Goal: Task Accomplishment & Management: Manage account settings

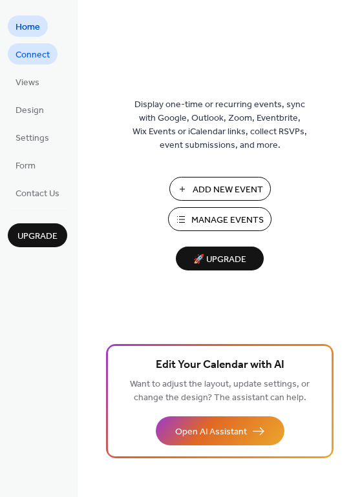
click at [37, 56] on span "Connect" at bounding box center [32, 55] width 34 height 14
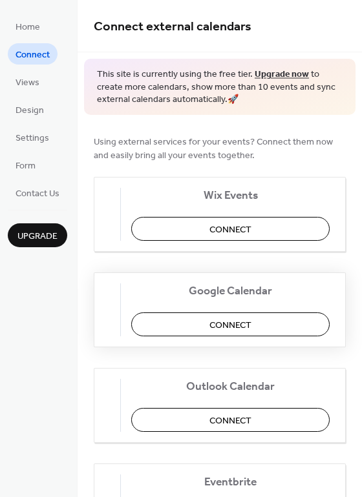
click at [236, 321] on span "Connect" at bounding box center [230, 325] width 42 height 14
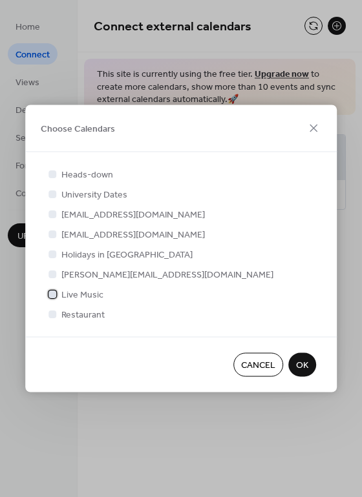
click at [53, 296] on div at bounding box center [52, 294] width 8 height 8
click at [298, 365] on span "OK" at bounding box center [302, 366] width 12 height 14
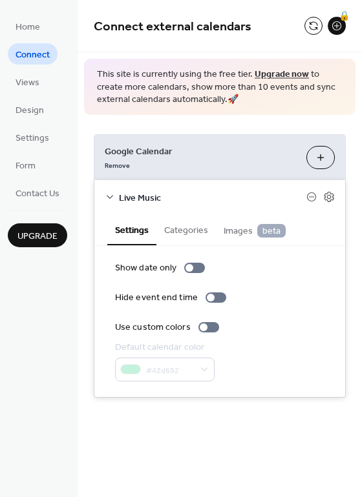
click at [186, 229] on button "Categories" at bounding box center [185, 229] width 59 height 30
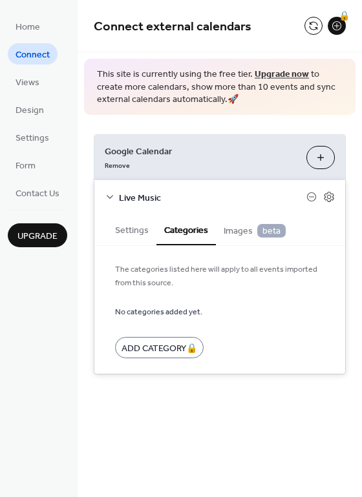
click at [236, 236] on span "Images beta" at bounding box center [254, 231] width 62 height 14
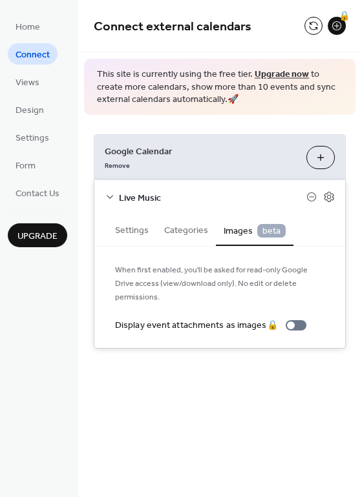
click at [136, 225] on button "Settings" at bounding box center [131, 229] width 49 height 30
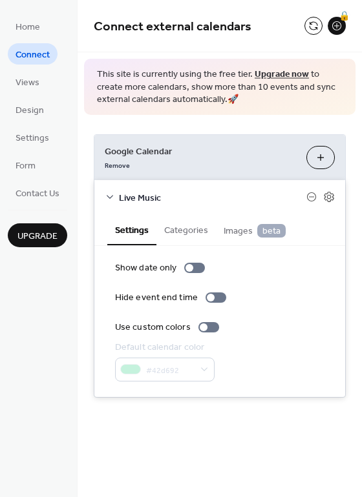
click at [258, 229] on span "beta" at bounding box center [271, 231] width 28 height 14
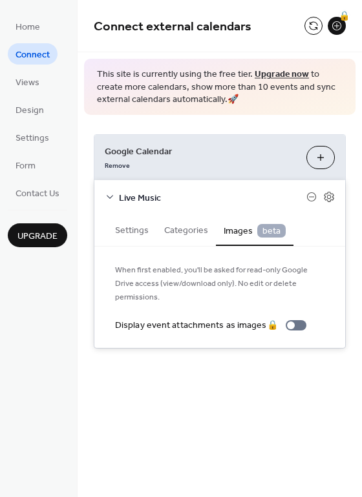
click at [137, 229] on button "Settings" at bounding box center [131, 229] width 49 height 30
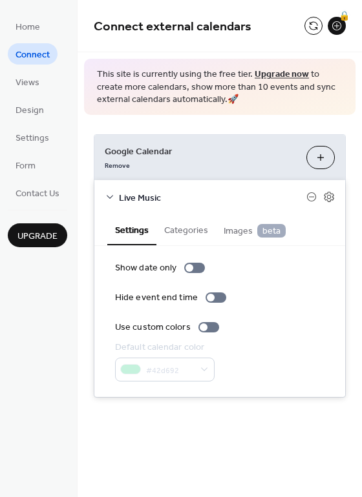
click at [318, 160] on button "Choose Calendars" at bounding box center [320, 157] width 28 height 23
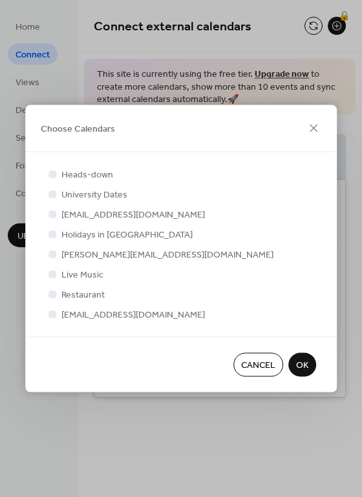
click at [307, 361] on span "OK" at bounding box center [302, 366] width 12 height 14
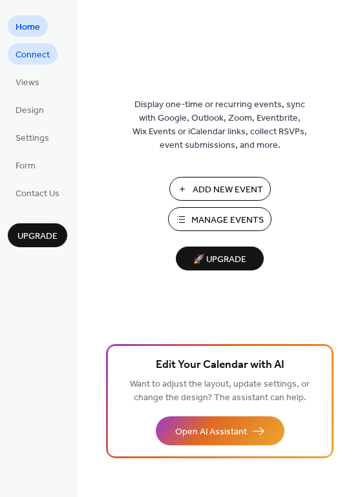
click at [34, 57] on span "Connect" at bounding box center [32, 55] width 34 height 14
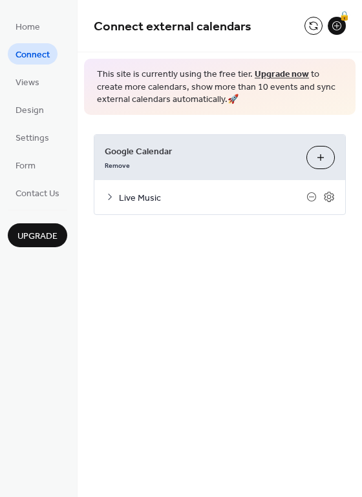
click at [110, 193] on icon at bounding box center [110, 197] width 10 height 10
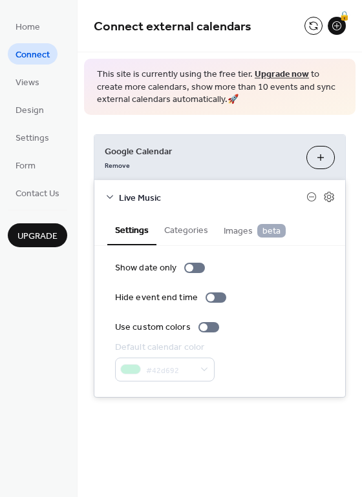
click at [110, 193] on icon at bounding box center [110, 197] width 10 height 10
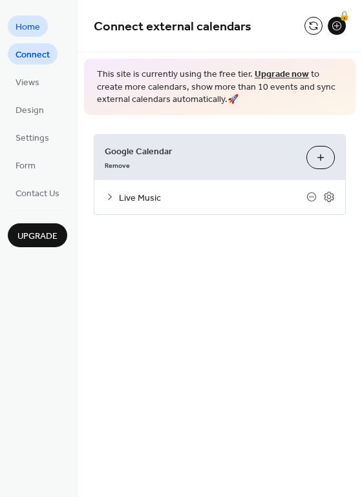
click at [27, 25] on span "Home" at bounding box center [27, 28] width 25 height 14
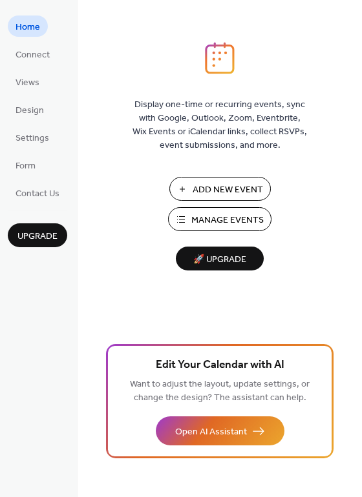
click at [225, 220] on span "Manage Events" at bounding box center [227, 221] width 72 height 14
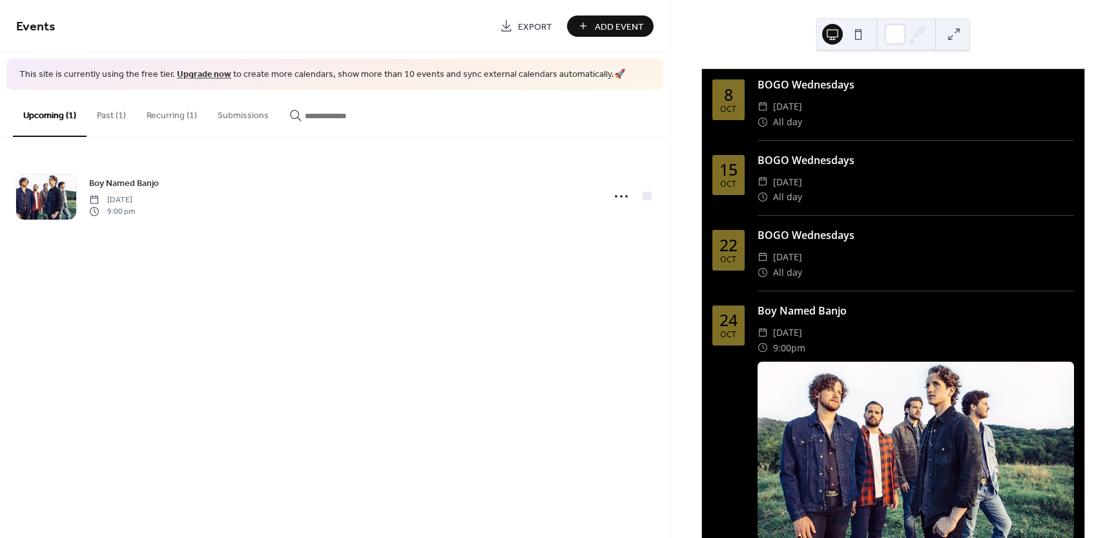
click at [170, 114] on button "Recurring (1)" at bounding box center [171, 113] width 71 height 46
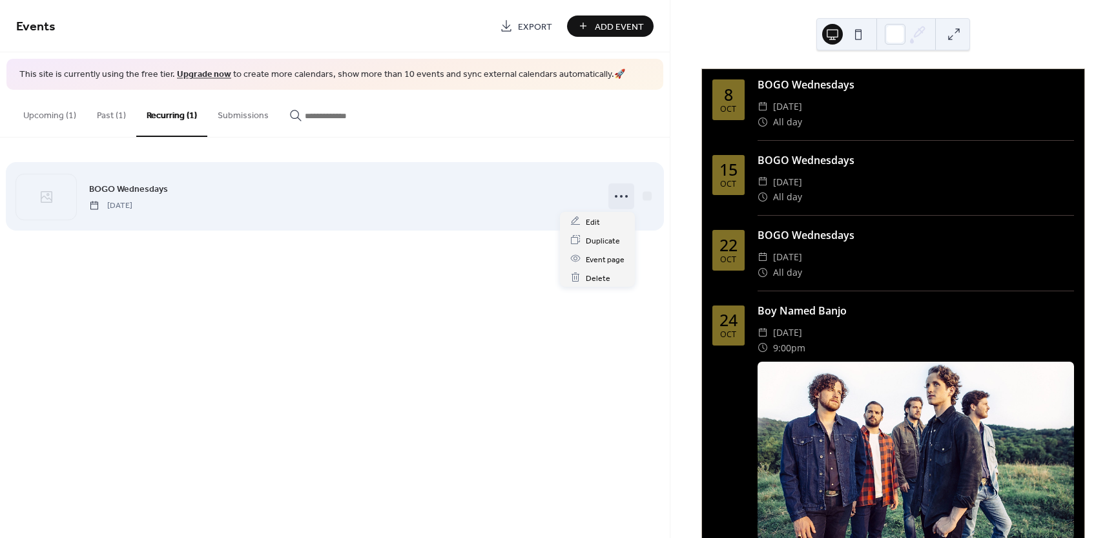
click at [622, 196] on circle at bounding box center [621, 196] width 3 height 3
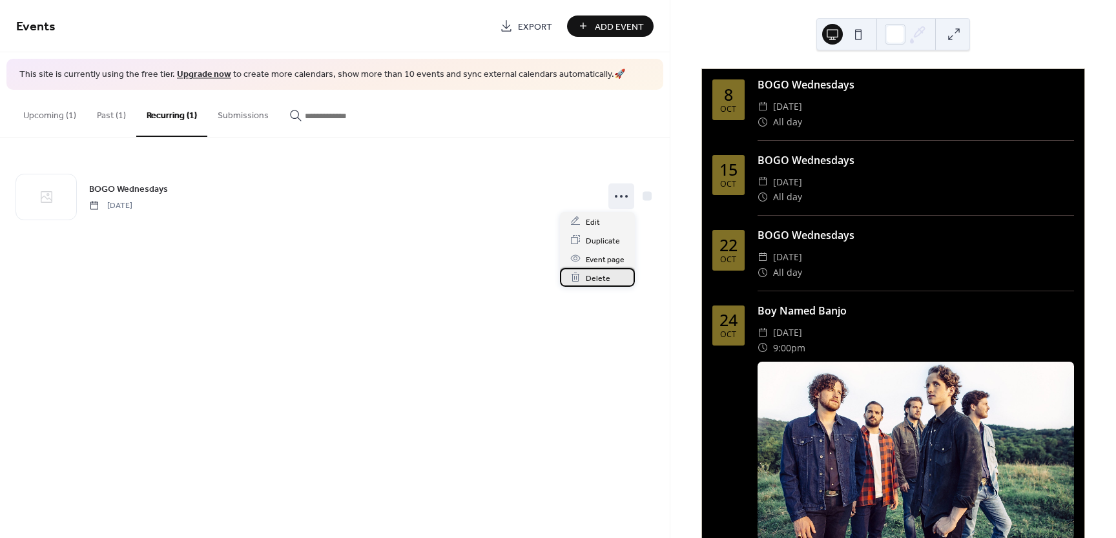
click at [598, 278] on span "Delete" at bounding box center [598, 278] width 25 height 14
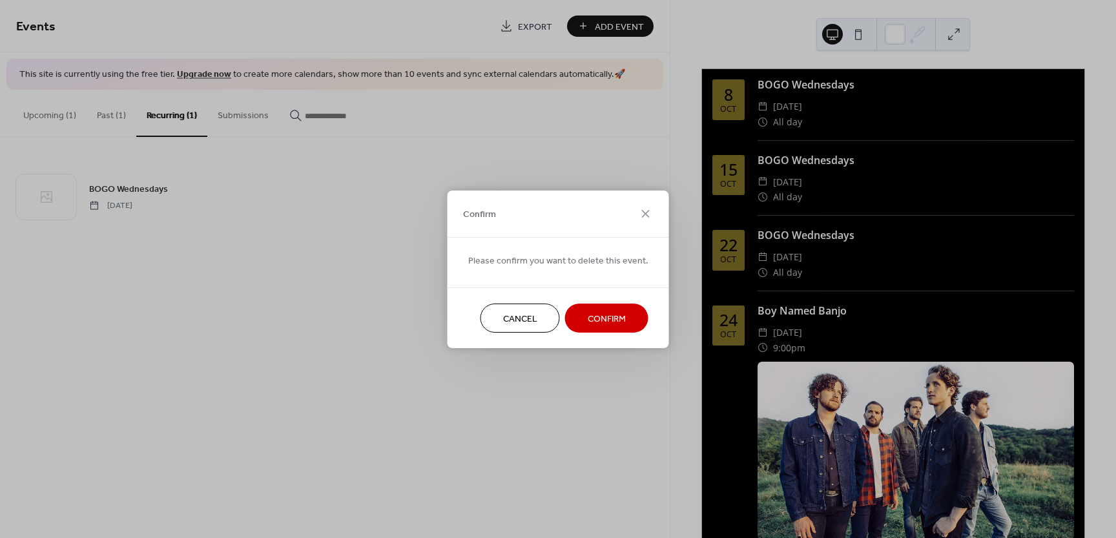
click at [604, 316] on span "Confirm" at bounding box center [607, 319] width 38 height 14
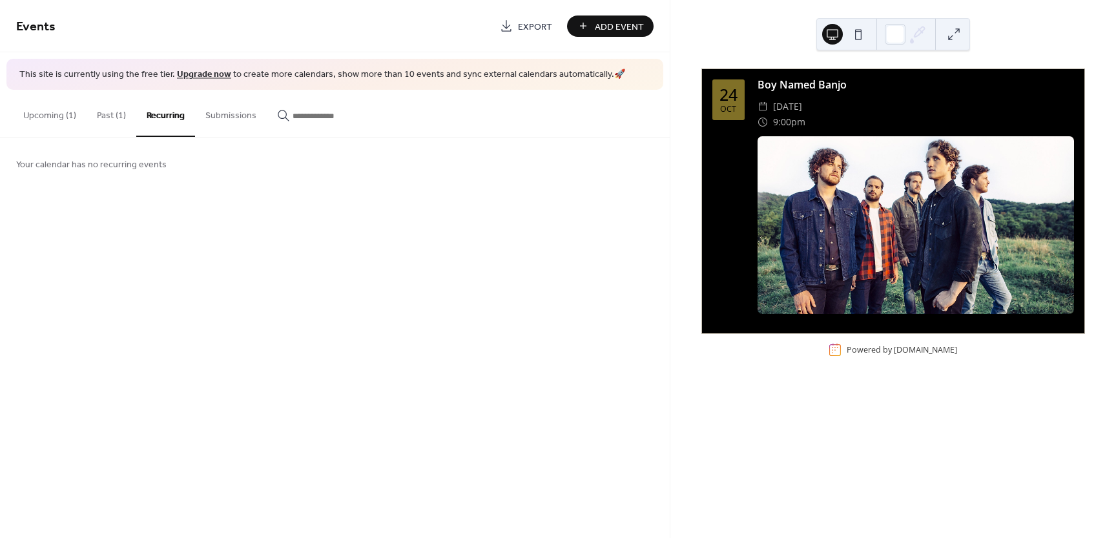
click at [52, 114] on button "Upcoming (1)" at bounding box center [50, 113] width 74 height 46
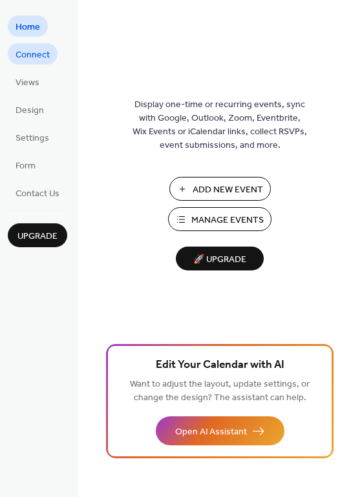
click at [27, 55] on span "Connect" at bounding box center [32, 55] width 34 height 14
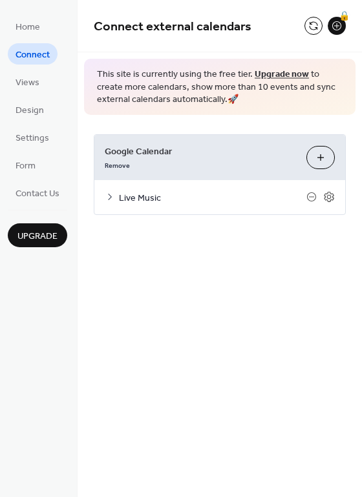
click at [322, 156] on button "Choose Calendars" at bounding box center [320, 157] width 28 height 23
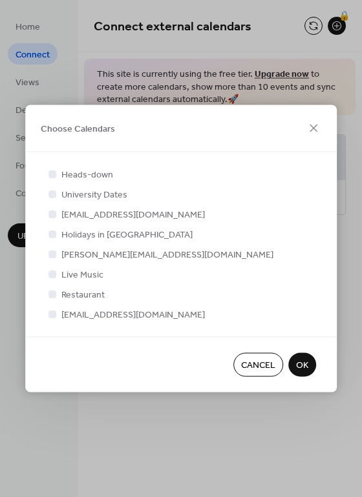
click at [305, 362] on span "OK" at bounding box center [302, 366] width 12 height 14
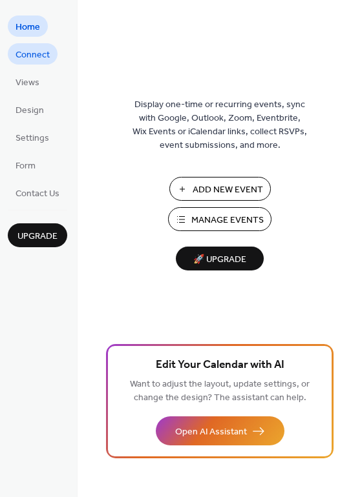
click at [32, 56] on span "Connect" at bounding box center [32, 55] width 34 height 14
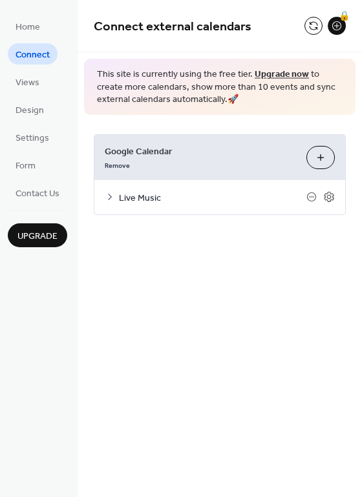
click at [112, 195] on icon at bounding box center [110, 197] width 10 height 10
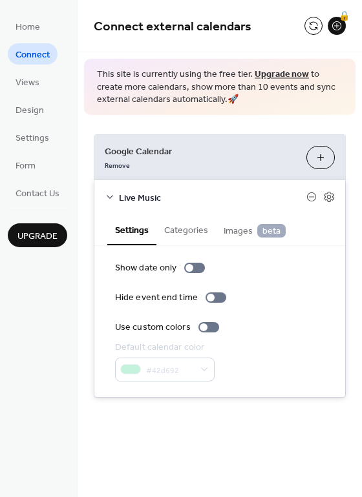
click at [112, 195] on icon at bounding box center [110, 197] width 10 height 10
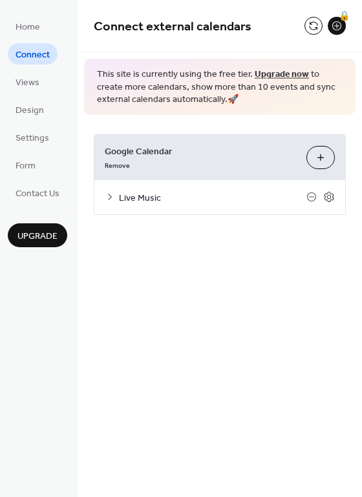
click at [320, 155] on button "Choose Calendars" at bounding box center [320, 157] width 28 height 23
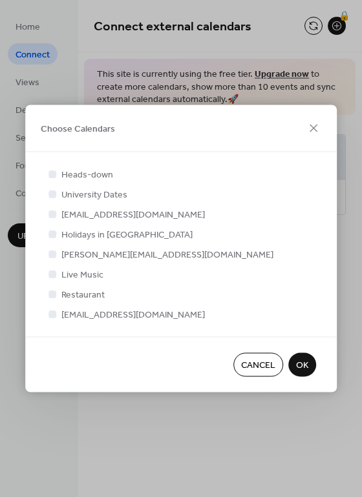
click at [51, 296] on div at bounding box center [52, 294] width 8 height 8
click at [53, 294] on div at bounding box center [52, 294] width 8 height 8
click at [52, 233] on div at bounding box center [52, 234] width 8 height 8
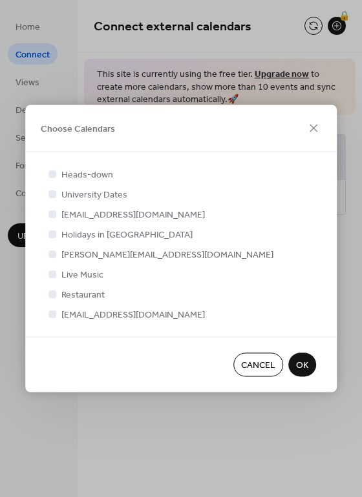
click at [52, 233] on div at bounding box center [52, 234] width 8 height 8
click at [55, 275] on div at bounding box center [52, 274] width 8 height 8
click at [54, 295] on div at bounding box center [52, 294] width 8 height 8
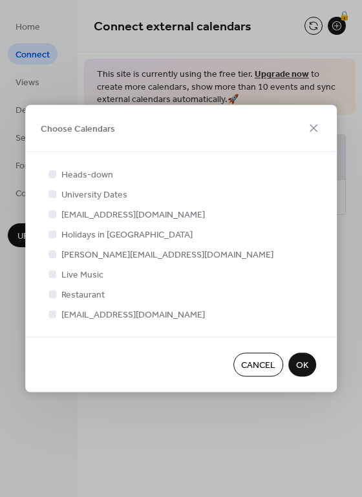
click at [54, 295] on div at bounding box center [52, 294] width 8 height 8
click at [54, 274] on icon at bounding box center [52, 273] width 5 height 5
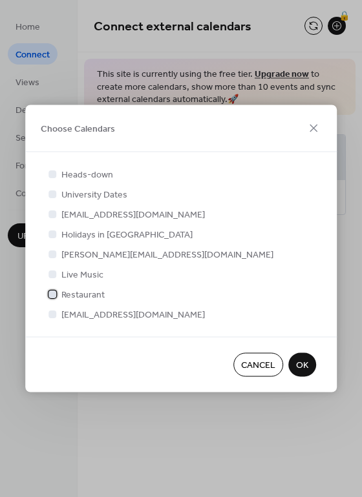
click at [54, 293] on div at bounding box center [52, 294] width 8 height 8
click at [304, 364] on span "OK" at bounding box center [302, 366] width 12 height 14
